Goal: Information Seeking & Learning: Check status

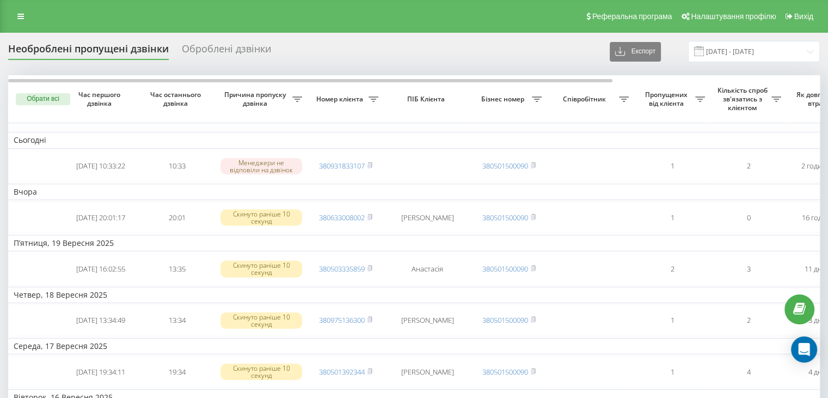
click at [36, 20] on div "Реферальна програма Налаштування профілю Вихід" at bounding box center [414, 16] width 828 height 33
click at [25, 15] on link at bounding box center [21, 16] width 20 height 15
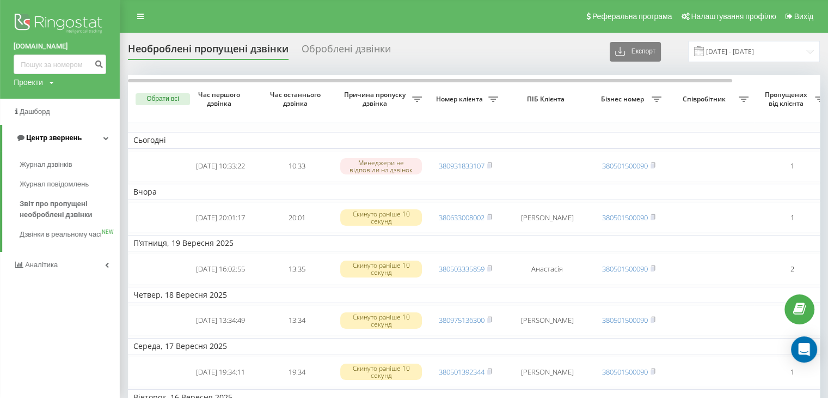
click at [38, 133] on span "Центр звернень" at bounding box center [54, 137] width 56 height 8
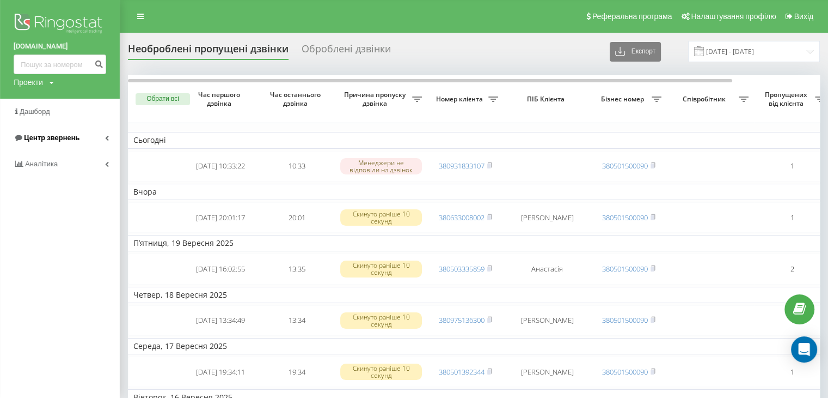
click at [42, 133] on span "Центр звернень" at bounding box center [47, 137] width 66 height 11
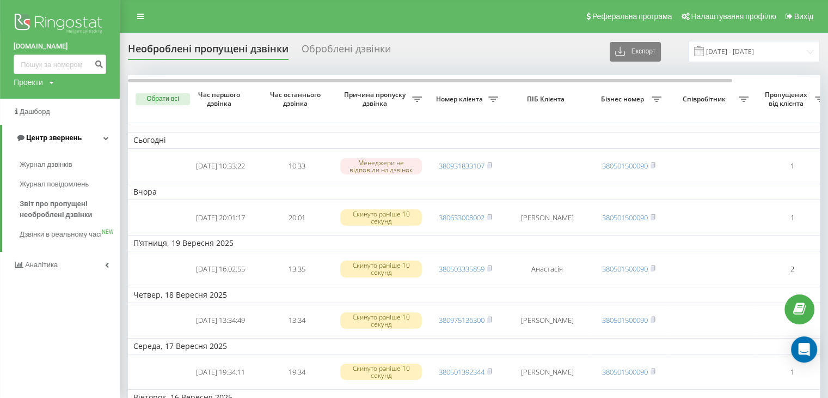
click at [58, 142] on span "Центр звернень" at bounding box center [49, 137] width 66 height 11
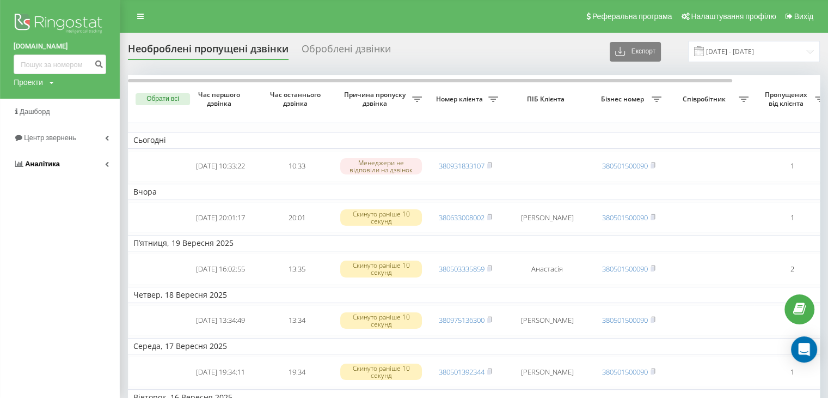
click at [62, 166] on link "Аналiтика" at bounding box center [60, 164] width 120 height 26
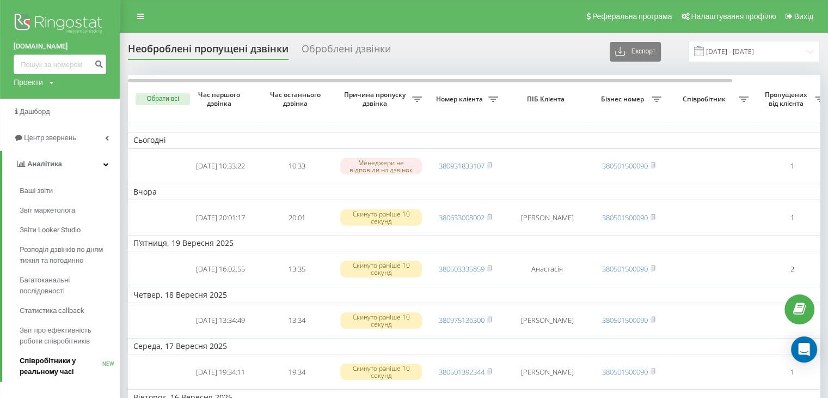
click at [70, 362] on span "Співробітники у реальному часі" at bounding box center [61, 366] width 83 height 22
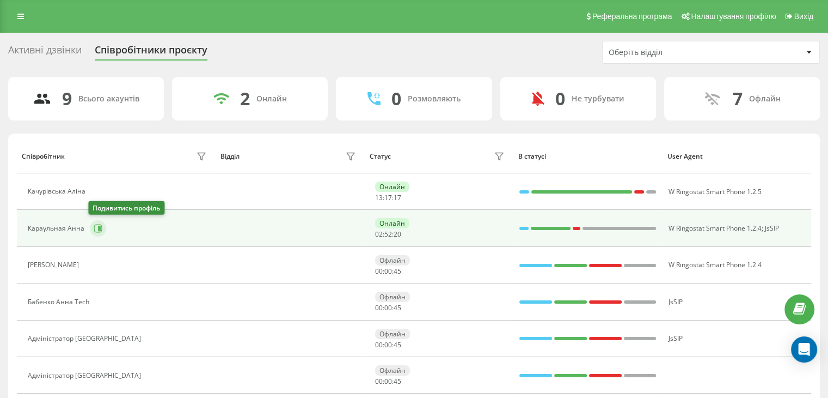
click at [90, 228] on button at bounding box center [98, 228] width 16 height 16
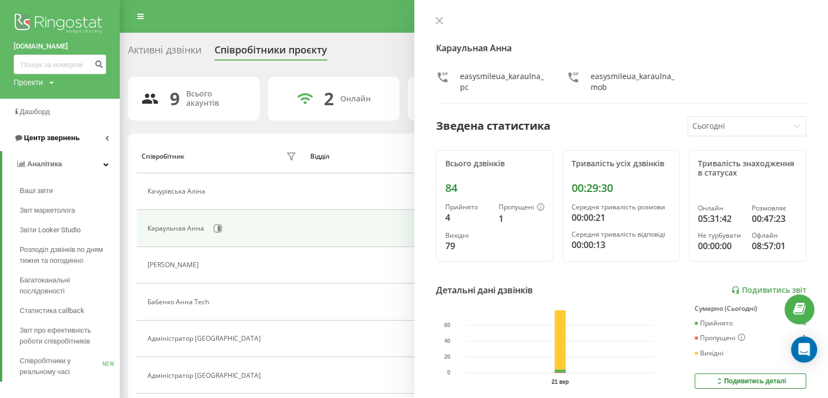
click at [68, 132] on span "Центр звернень" at bounding box center [47, 137] width 66 height 11
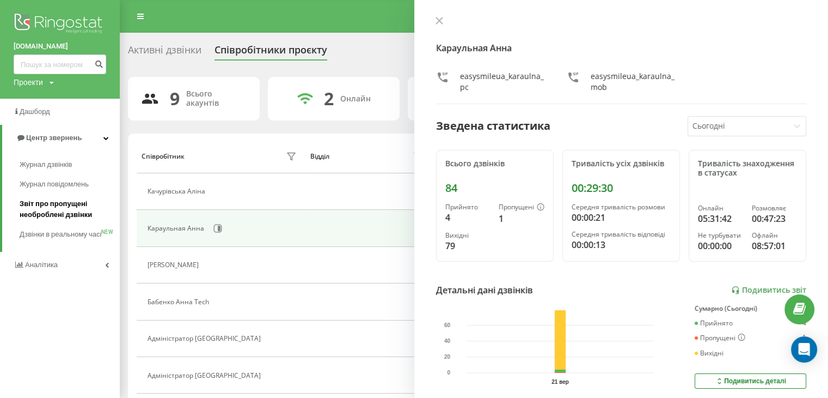
click at [53, 210] on span "Звіт про пропущені необроблені дзвінки" at bounding box center [67, 209] width 95 height 22
click at [89, 203] on span "Звіт про пропущені необроблені дзвінки" at bounding box center [67, 209] width 95 height 22
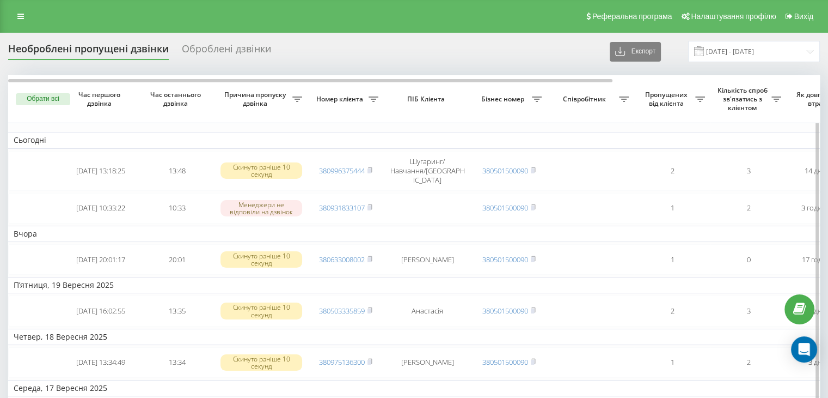
drag, startPoint x: 512, startPoint y: 220, endPoint x: 416, endPoint y: 217, distance: 96.4
click at [416, 225] on td "Вчора" at bounding box center [552, 233] width 1089 height 16
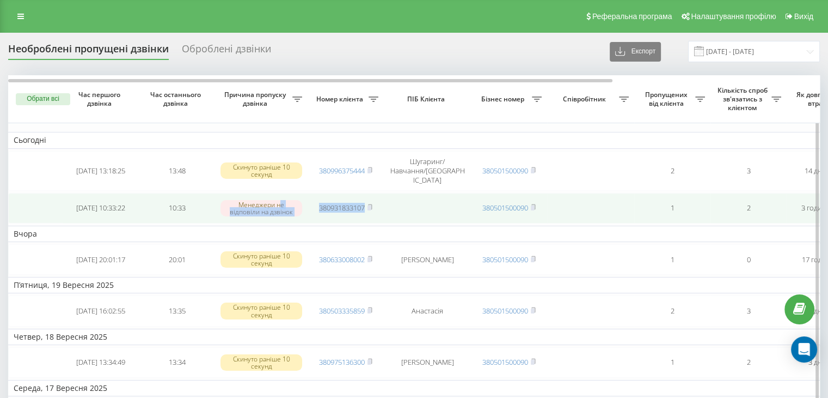
drag, startPoint x: 438, startPoint y: 199, endPoint x: 280, endPoint y: 190, distance: 158.3
click at [280, 193] on tr "2025-09-21 10:33:22 10:33 Менеджери не відповіли на дзвінок 380931833107 380501…" at bounding box center [552, 208] width 1089 height 31
click at [612, 193] on td at bounding box center [590, 208] width 87 height 31
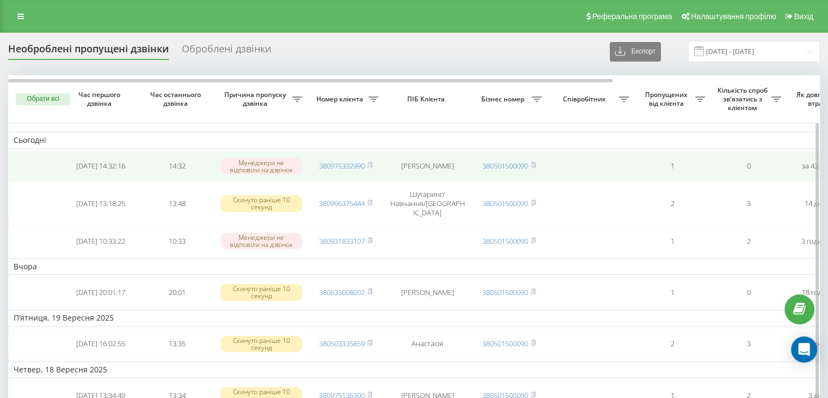
click at [368, 166] on span "380975332990" at bounding box center [345, 166] width 53 height 10
click at [374, 166] on td "380975332990" at bounding box center [346, 166] width 76 height 31
click at [370, 164] on rect at bounding box center [369, 165] width 3 height 5
